Goal: Information Seeking & Learning: Learn about a topic

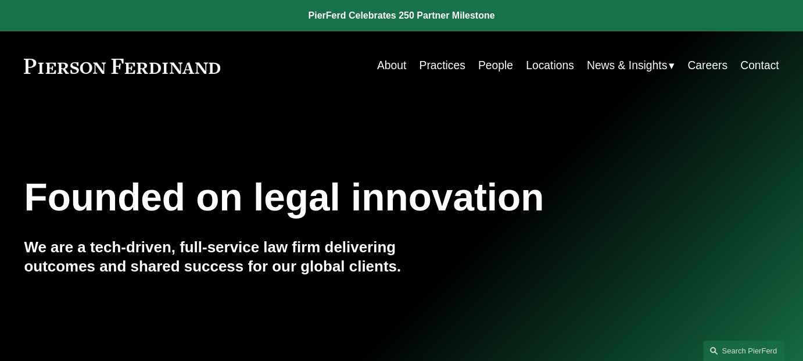
click at [443, 61] on link "Practices" at bounding box center [442, 66] width 46 height 23
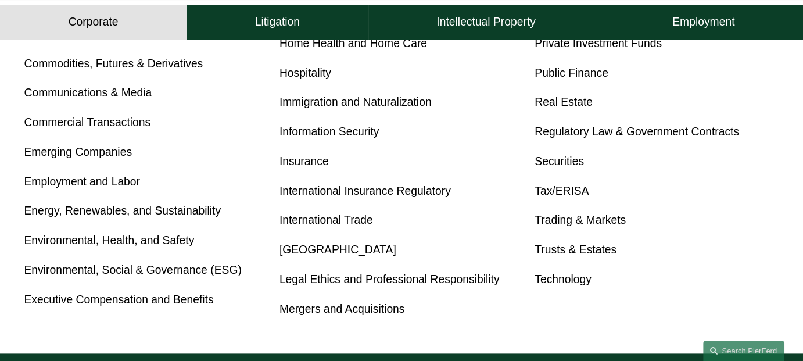
scroll to position [581, 0]
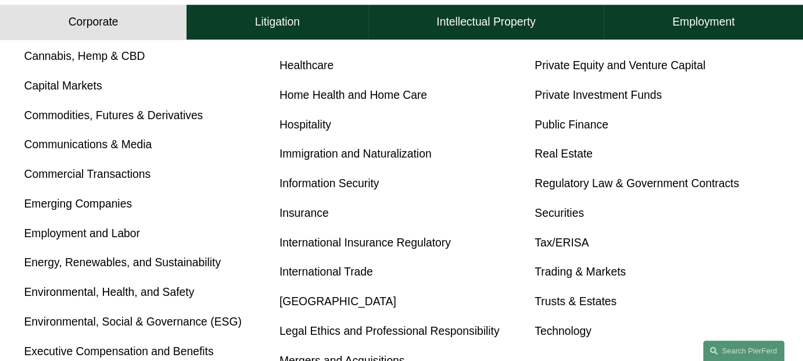
click at [82, 174] on link "Commercial Transactions" at bounding box center [87, 174] width 127 height 12
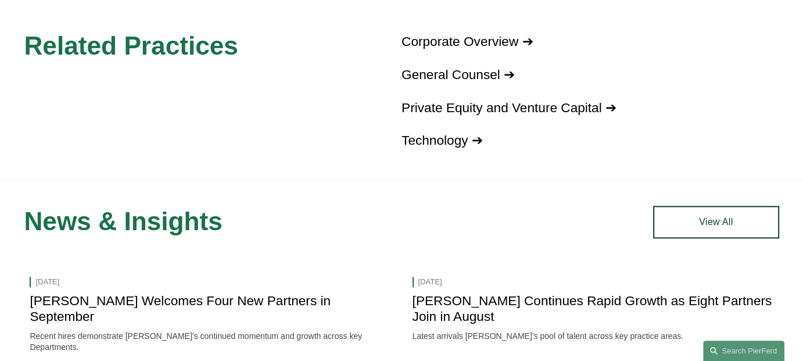
scroll to position [1278, 0]
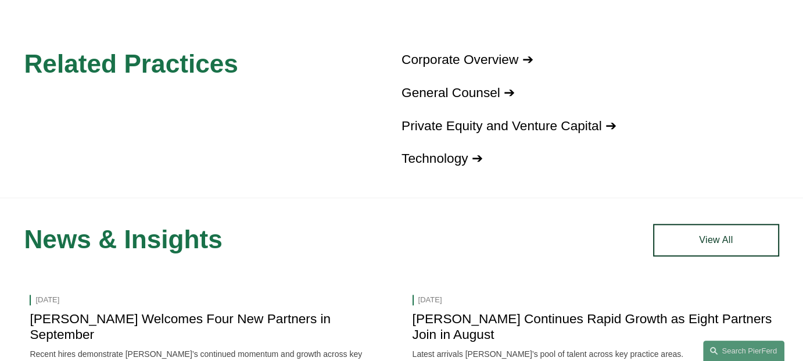
click at [502, 57] on p "Corporate Overview ➔" at bounding box center [590, 60] width 378 height 24
click at [501, 67] on link "Corporate Overview ➔" at bounding box center [466, 59] width 131 height 15
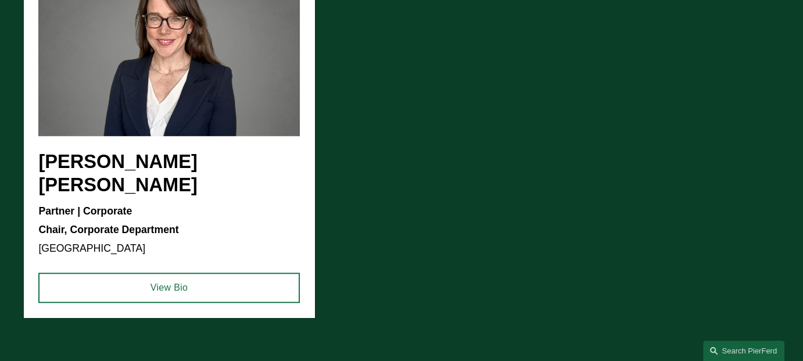
scroll to position [988, 0]
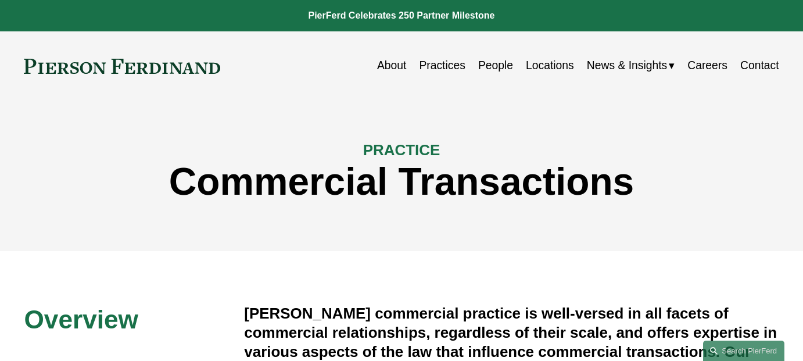
scroll to position [1278, 0]
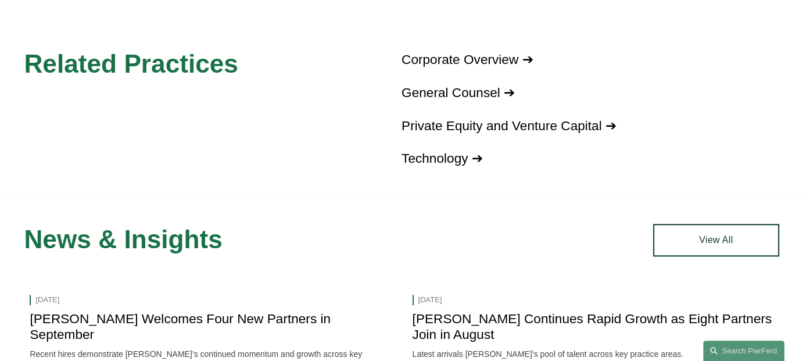
click at [495, 133] on link "Private Equity and Venture Capital ➔" at bounding box center [508, 126] width 215 height 15
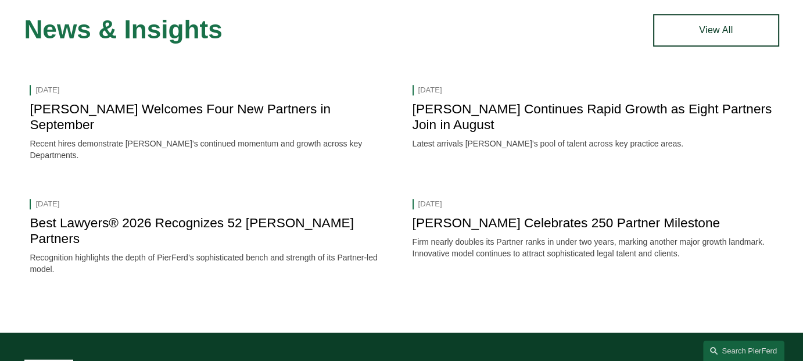
scroll to position [1220, 0]
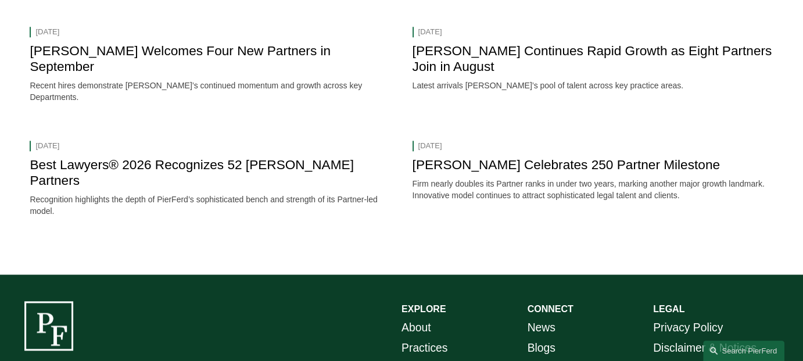
click at [457, 57] on link "[PERSON_NAME] Continues Rapid Growth as Eight Partners Join in August" at bounding box center [592, 59] width 360 height 30
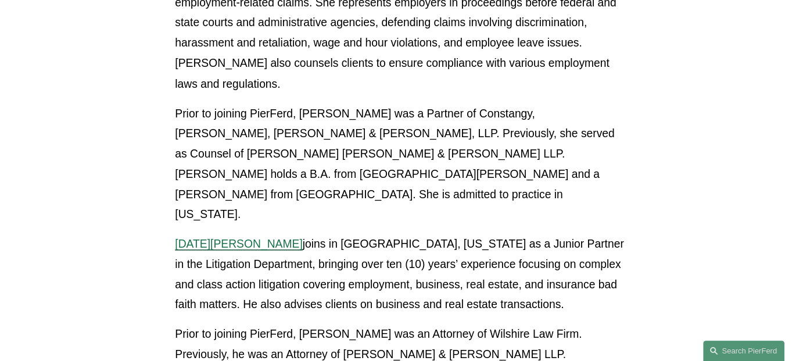
scroll to position [2149, 0]
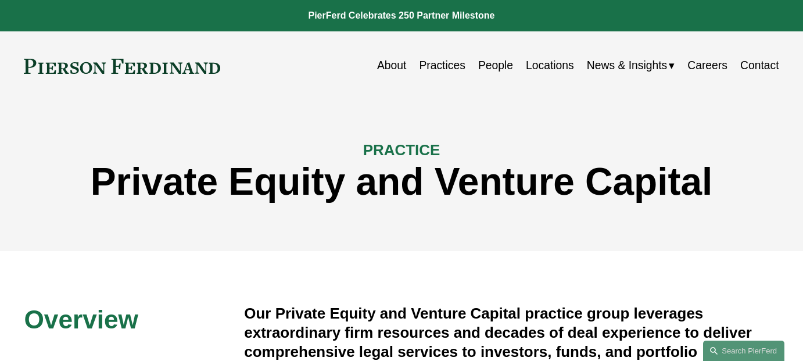
scroll to position [1220, 0]
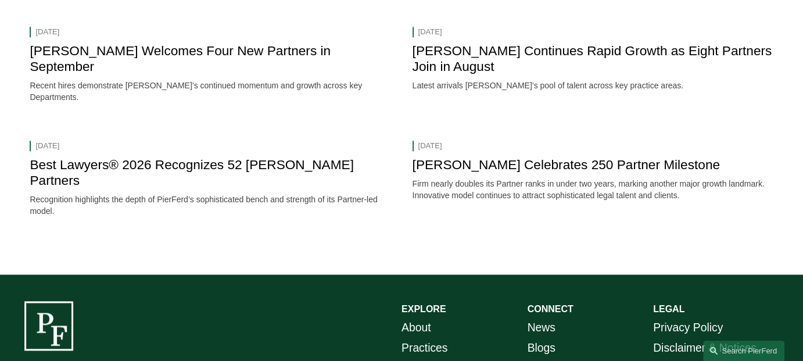
click at [114, 53] on link "Pierson Ferdinand Welcomes Four New Partners in September" at bounding box center [180, 59] width 301 height 30
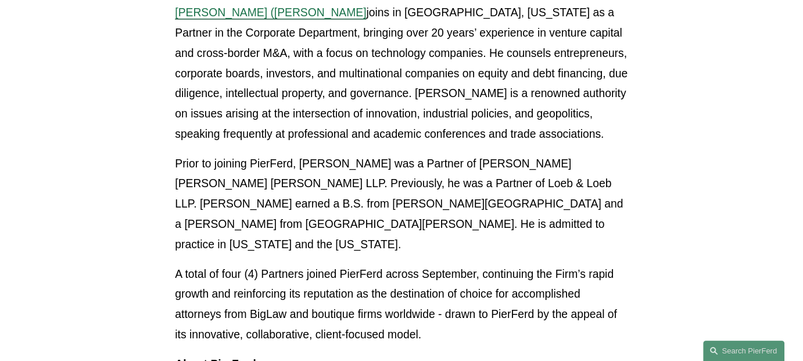
scroll to position [1336, 0]
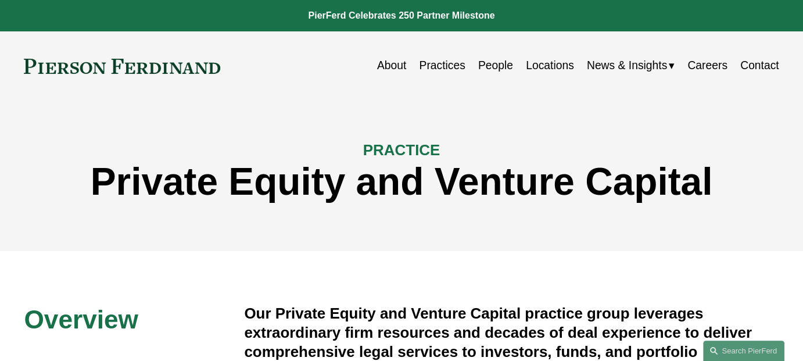
click at [493, 66] on link "People" at bounding box center [495, 66] width 35 height 23
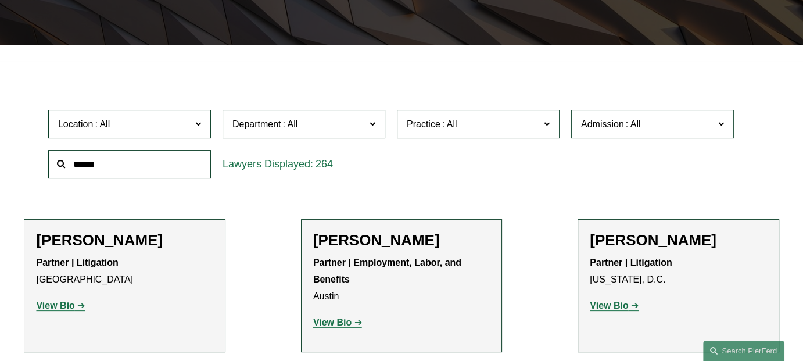
scroll to position [290, 0]
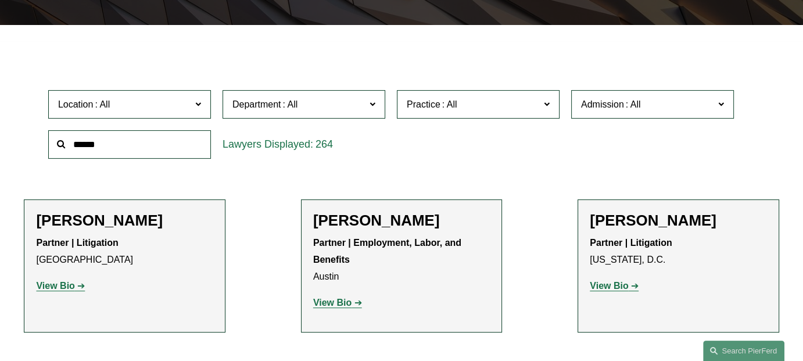
click at [193, 139] on input "text" at bounding box center [129, 144] width 163 height 28
type input "******"
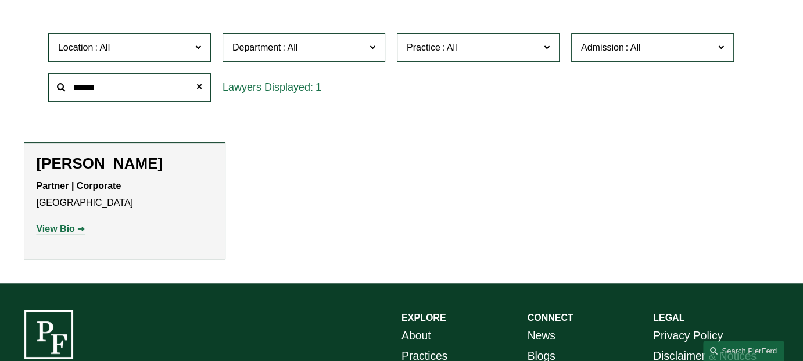
scroll to position [465, 0]
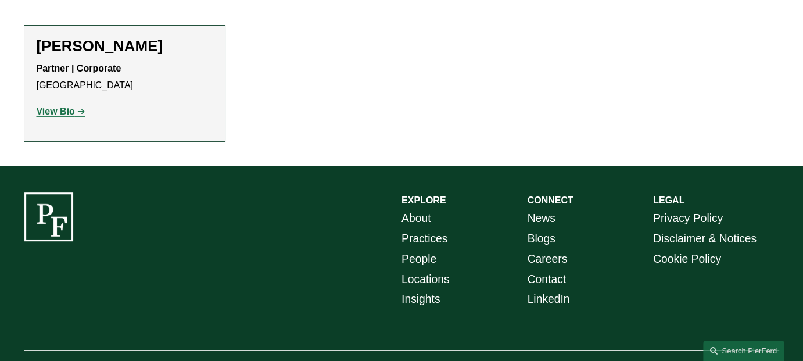
click at [71, 113] on strong "View Bio" at bounding box center [55, 111] width 38 height 10
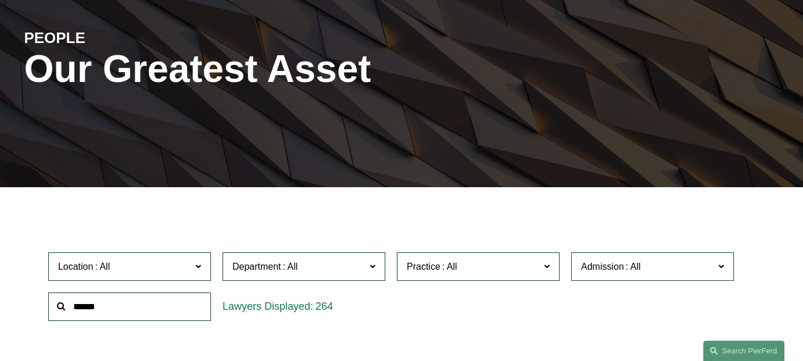
scroll to position [232, 0]
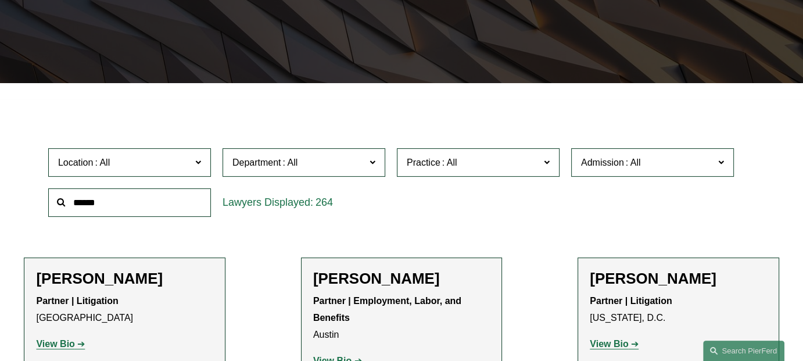
click at [375, 155] on label "Department" at bounding box center [303, 162] width 163 height 28
click at [0, 0] on link "Corporate" at bounding box center [0, 0] width 0 height 0
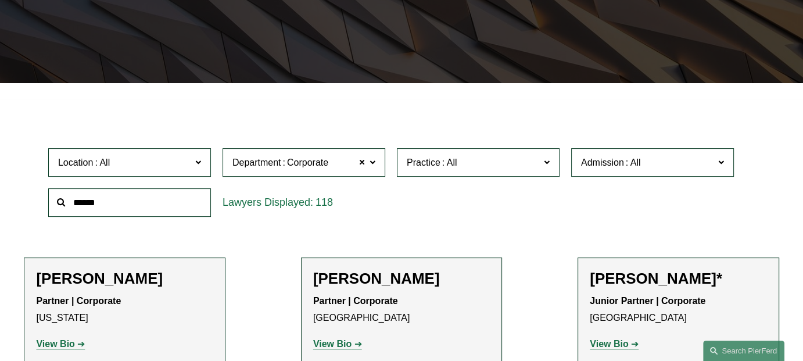
click at [551, 167] on label "Practice" at bounding box center [478, 162] width 163 height 28
click at [665, 165] on span "Admission" at bounding box center [647, 163] width 133 height 16
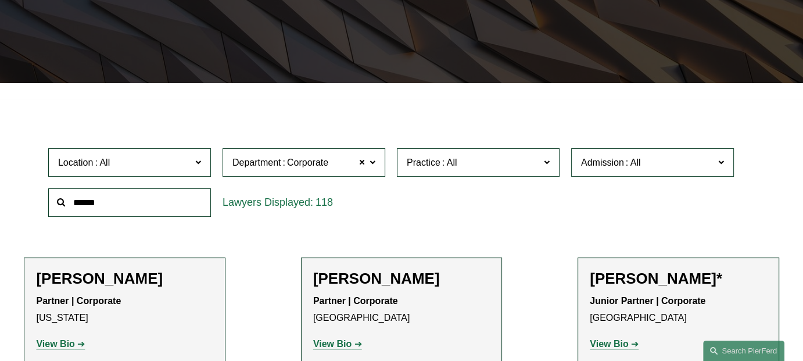
click at [0, 0] on link "Colorado" at bounding box center [0, 0] width 0 height 0
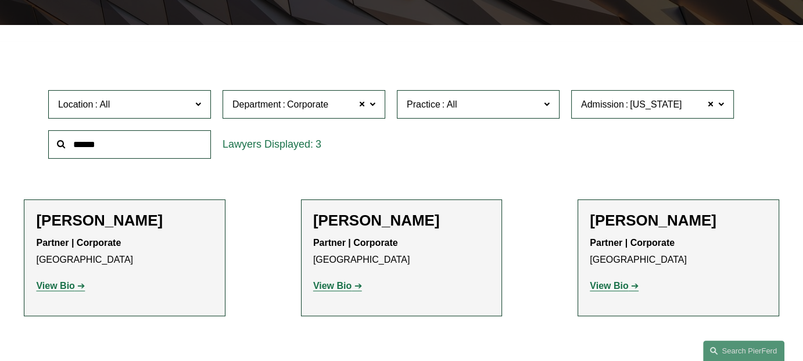
click at [73, 286] on strong "View Bio" at bounding box center [55, 286] width 38 height 10
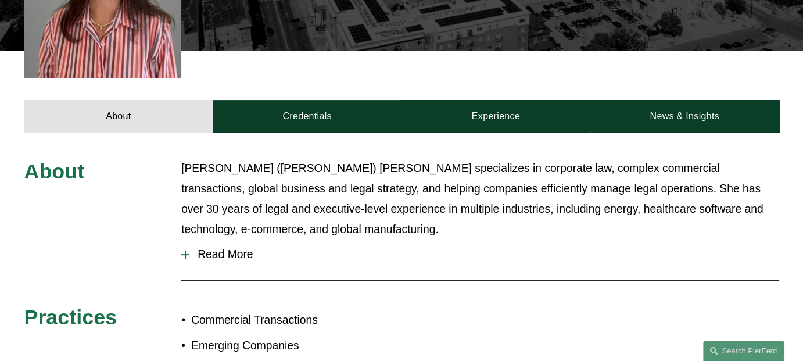
scroll to position [407, 0]
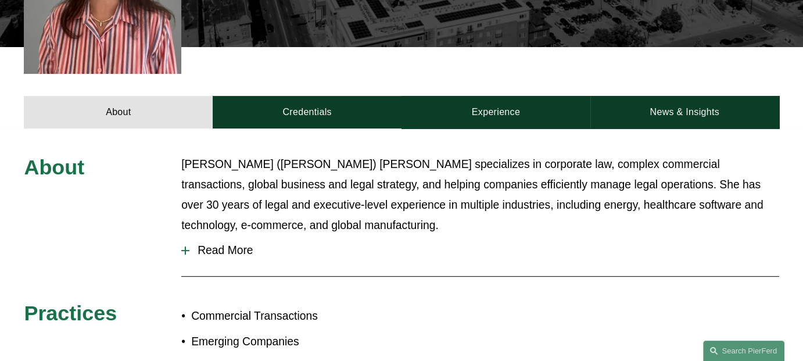
click at [242, 241] on button "Read More" at bounding box center [479, 250] width 597 height 30
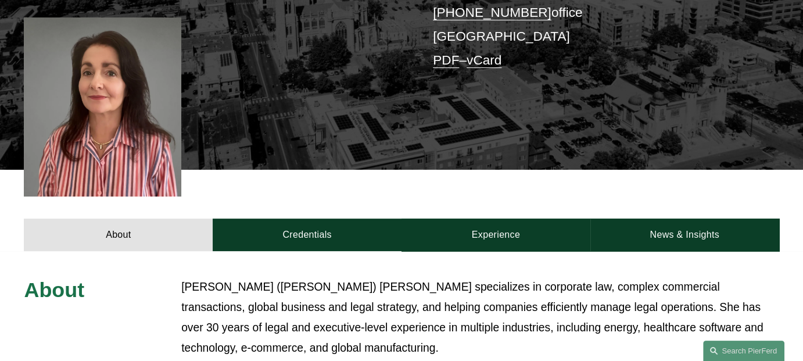
scroll to position [232, 0]
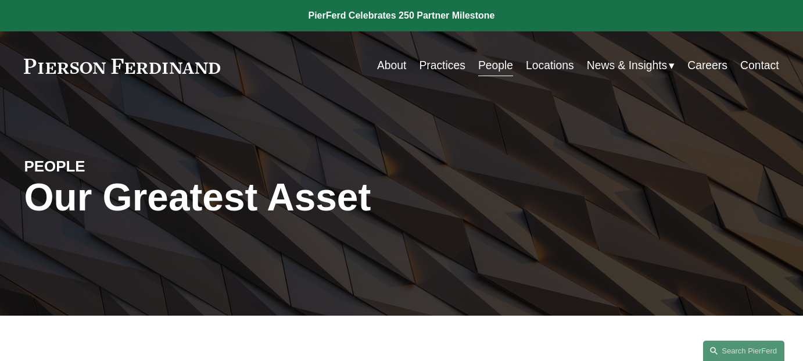
scroll to position [290, 0]
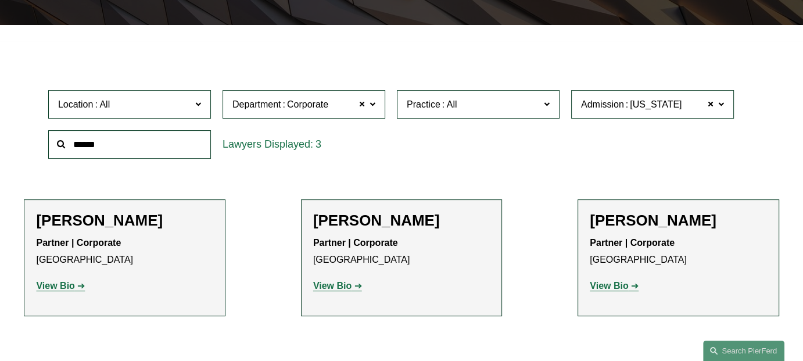
click at [615, 290] on strong "View Bio" at bounding box center [609, 286] width 38 height 10
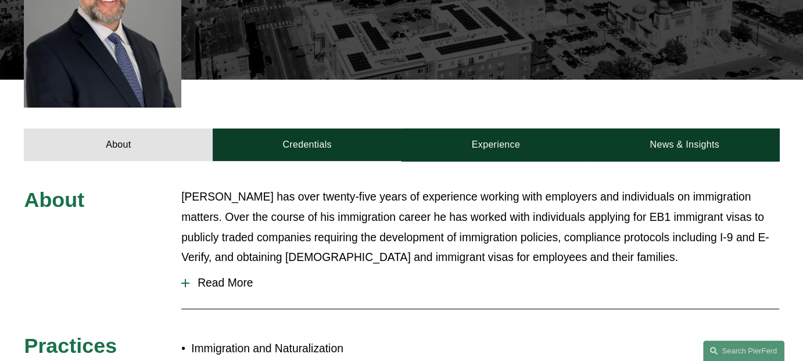
scroll to position [407, 0]
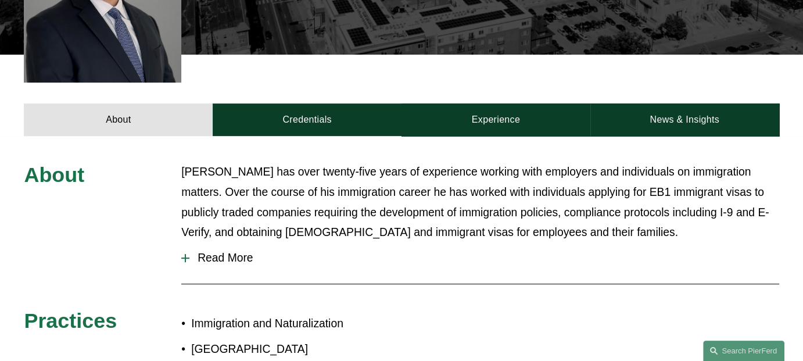
click at [224, 252] on span "Read More" at bounding box center [483, 258] width 589 height 13
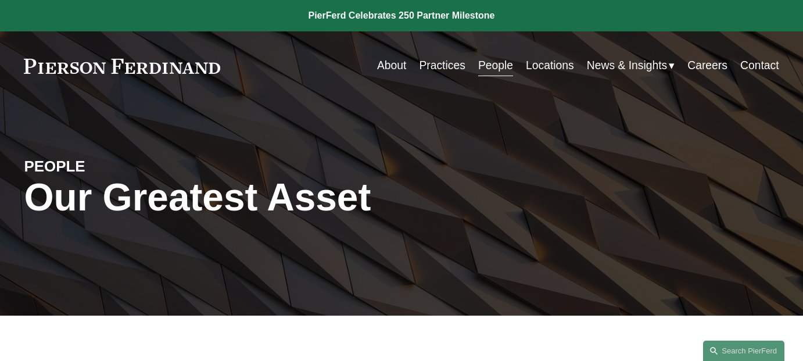
scroll to position [290, 0]
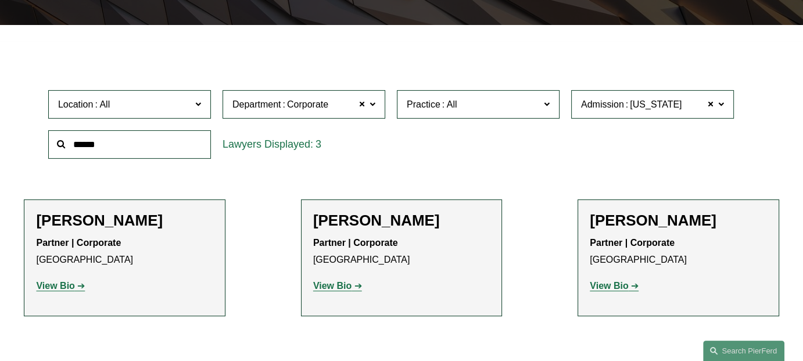
click at [371, 108] on span at bounding box center [372, 103] width 6 height 15
click at [0, 0] on link "All" at bounding box center [0, 0] width 0 height 0
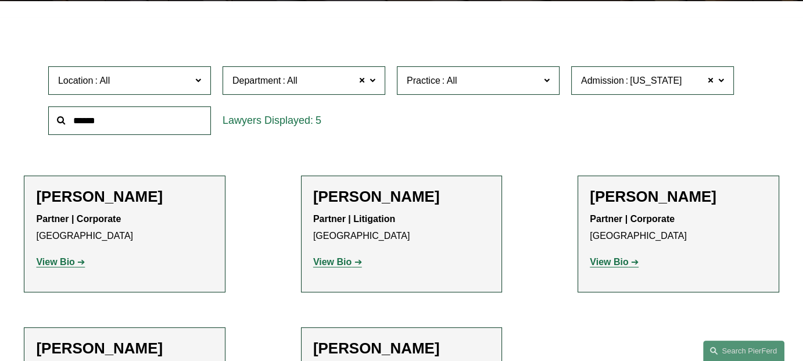
scroll to position [313, 0]
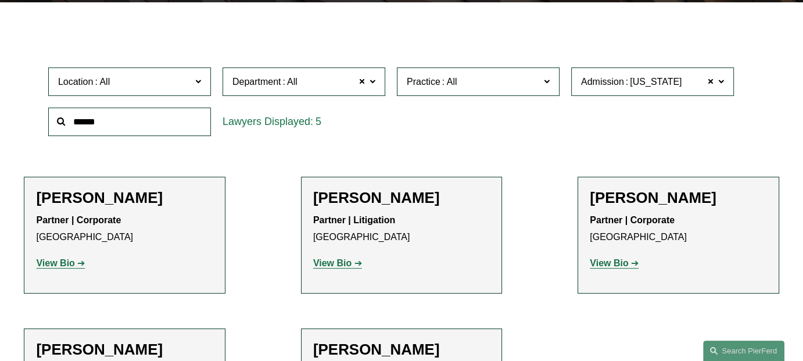
click at [669, 98] on div "Admission Colorado Colorado All Arizona California Colorado Connecticut Delawar…" at bounding box center [652, 82] width 174 height 40
click at [671, 89] on span "Admission Colorado" at bounding box center [647, 82] width 133 height 16
click at [0, 0] on link "All" at bounding box center [0, 0] width 0 height 0
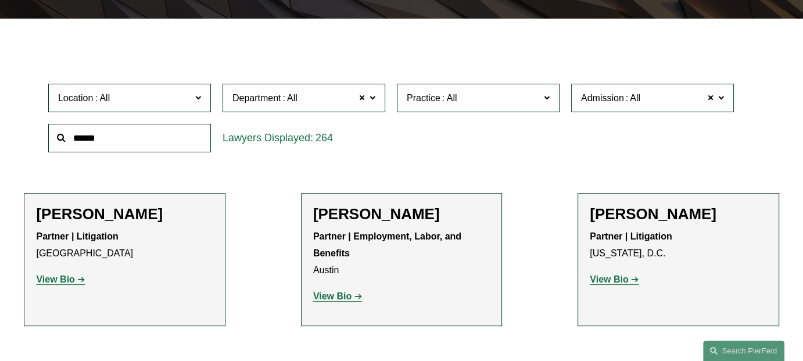
scroll to position [256, 0]
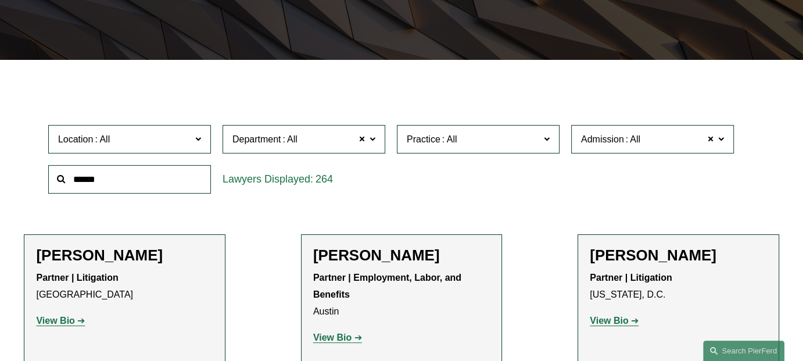
click at [338, 129] on label "Department All" at bounding box center [303, 139] width 163 height 28
click at [0, 0] on link "Corporate" at bounding box center [0, 0] width 0 height 0
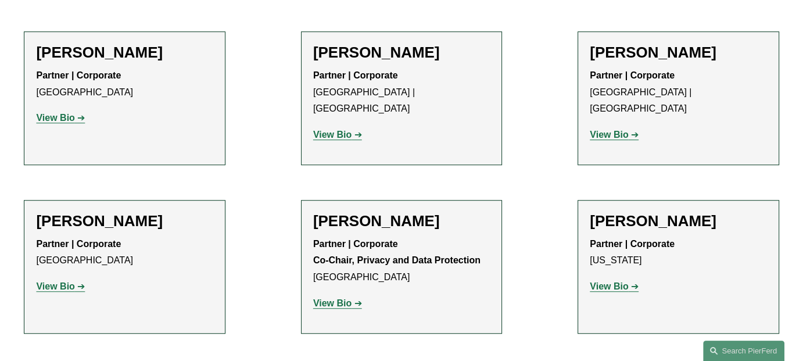
scroll to position [256, 0]
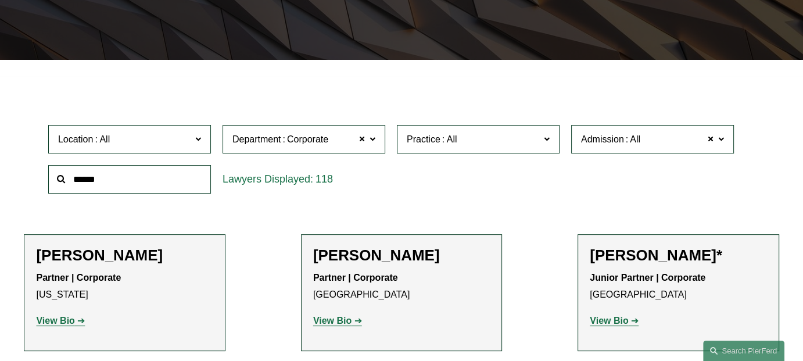
click at [189, 137] on span "Location" at bounding box center [124, 139] width 133 height 16
click at [0, 0] on link "Denver" at bounding box center [0, 0] width 0 height 0
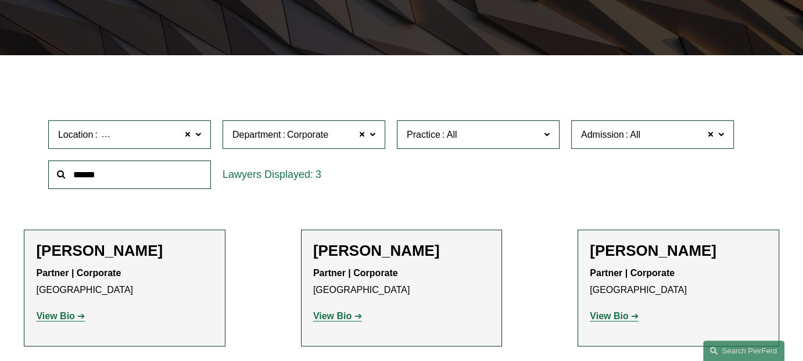
scroll to position [256, 0]
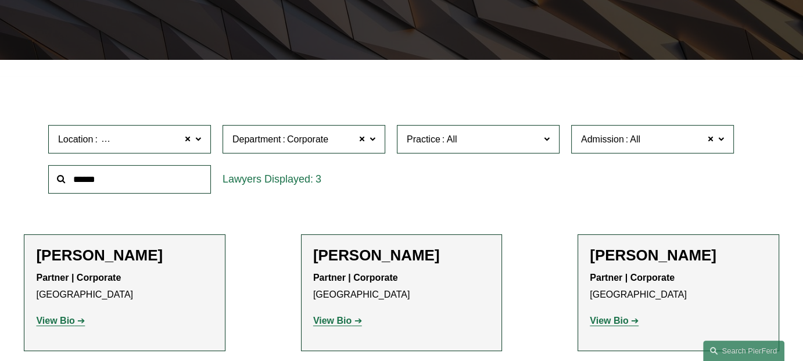
click at [157, 138] on span "Location Denver" at bounding box center [124, 139] width 133 height 16
click at [0, 0] on link "[GEOGRAPHIC_DATA]" at bounding box center [0, 0] width 0 height 0
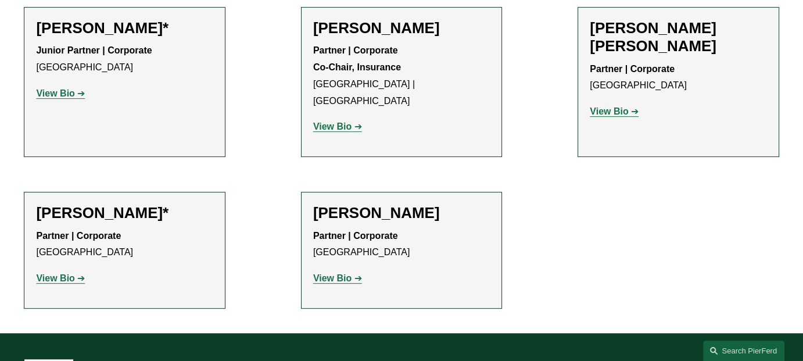
scroll to position [488, 0]
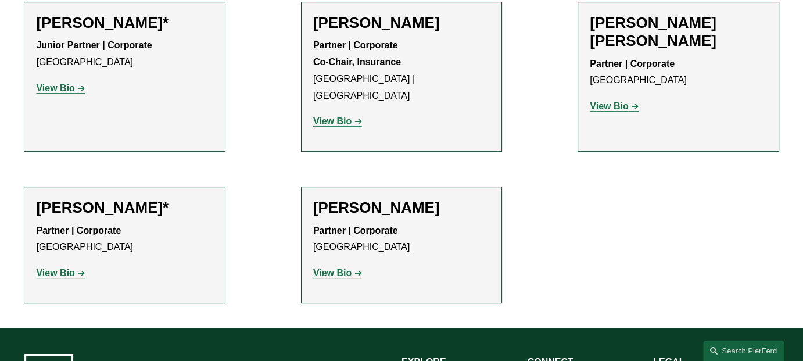
click at [66, 268] on strong "View Bio" at bounding box center [55, 273] width 38 height 10
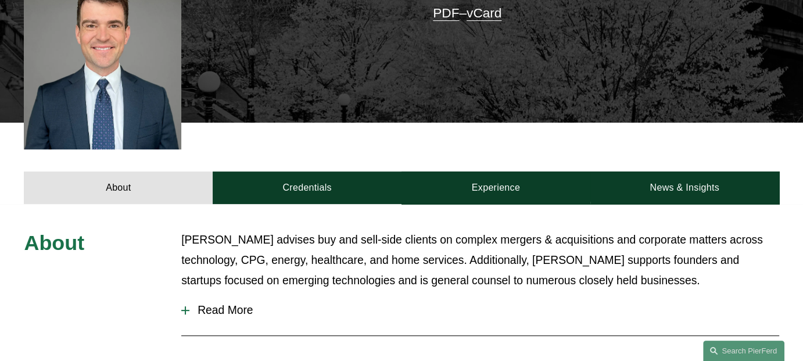
scroll to position [349, 0]
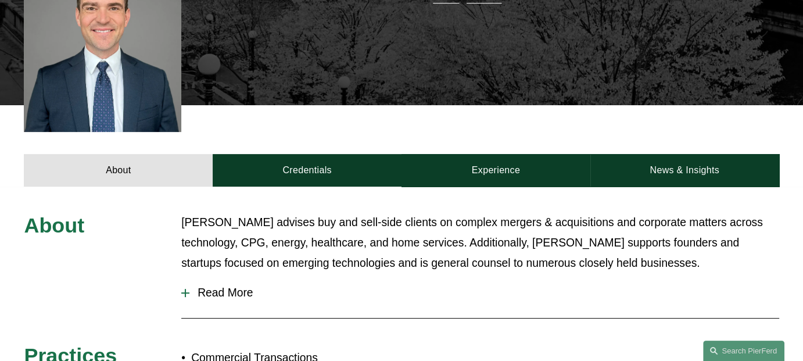
click at [225, 286] on span "Read More" at bounding box center [483, 292] width 589 height 13
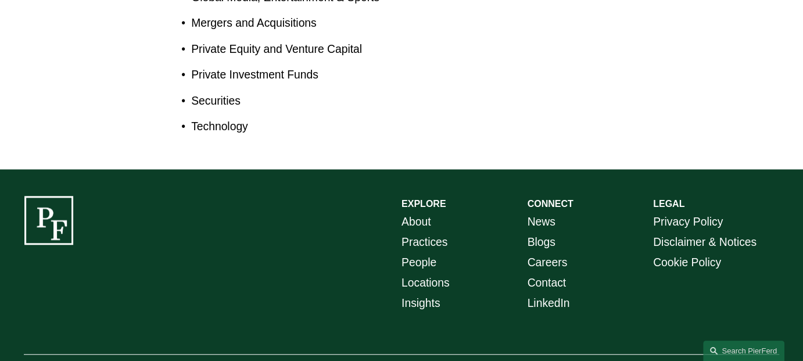
scroll to position [1001, 0]
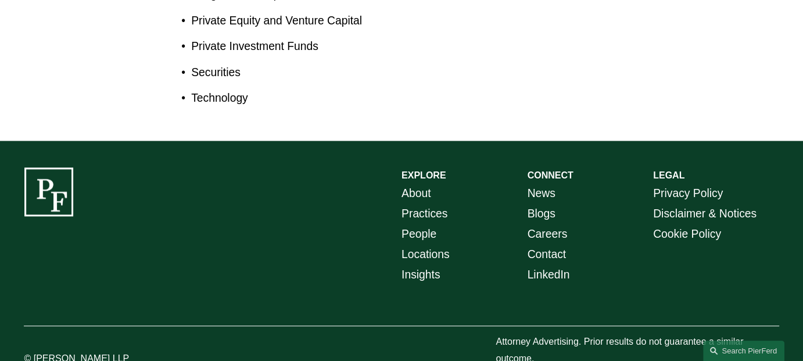
click at [556, 224] on link "Careers" at bounding box center [547, 234] width 40 height 20
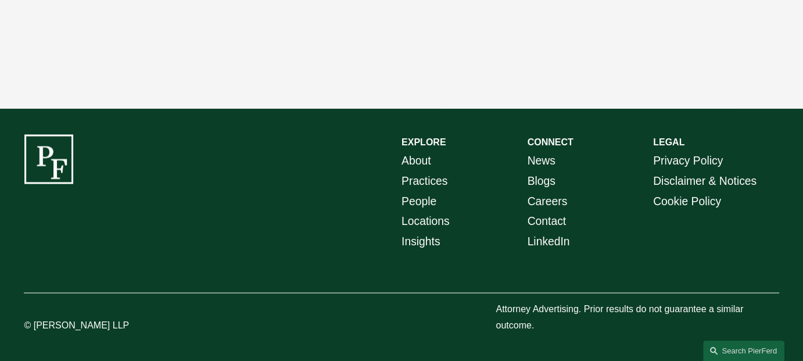
scroll to position [1713, 0]
